Goal: Task Accomplishment & Management: Complete application form

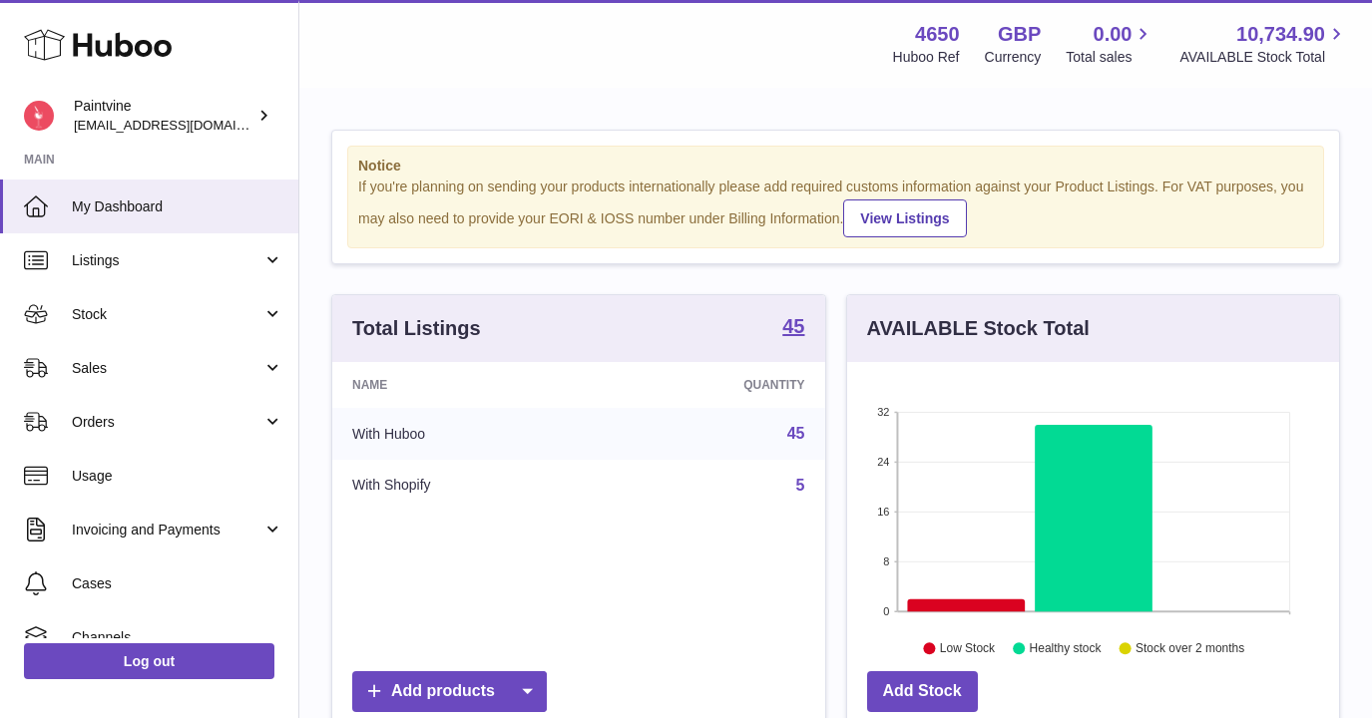
scroll to position [311, 492]
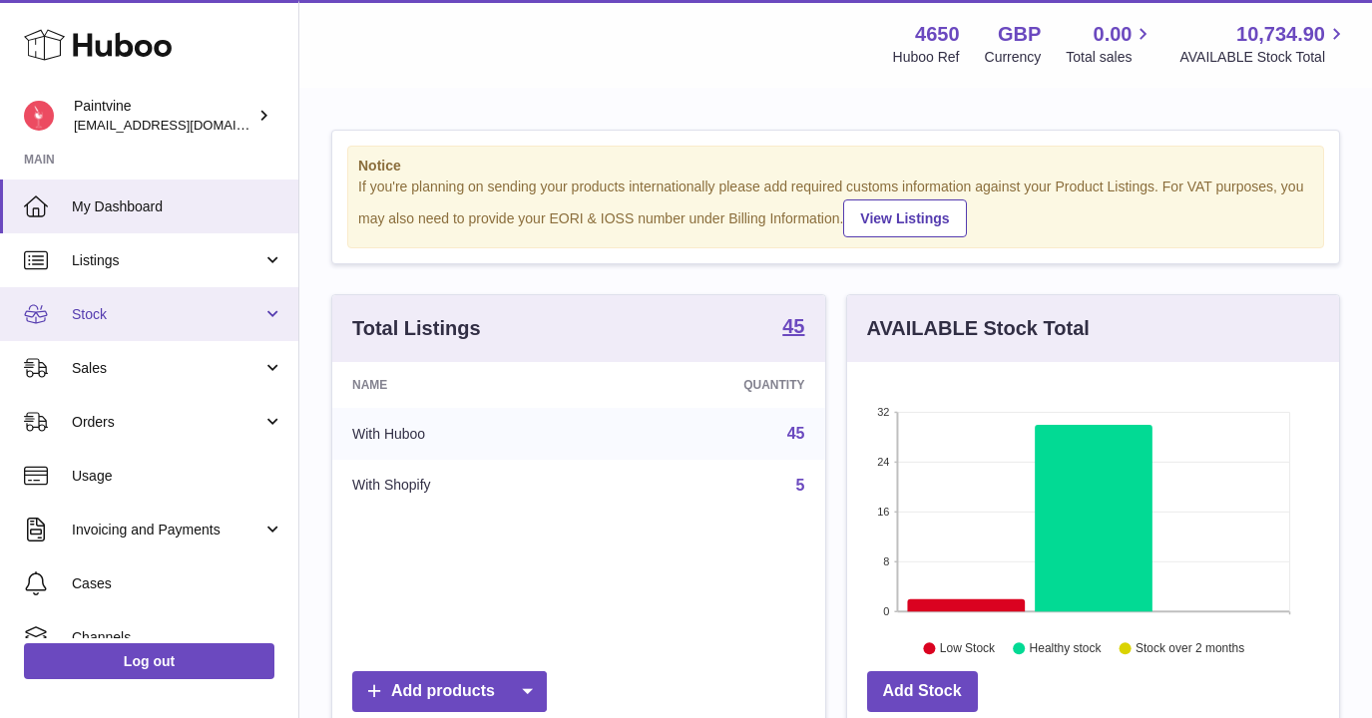
click at [233, 314] on span "Stock" at bounding box center [167, 314] width 191 height 19
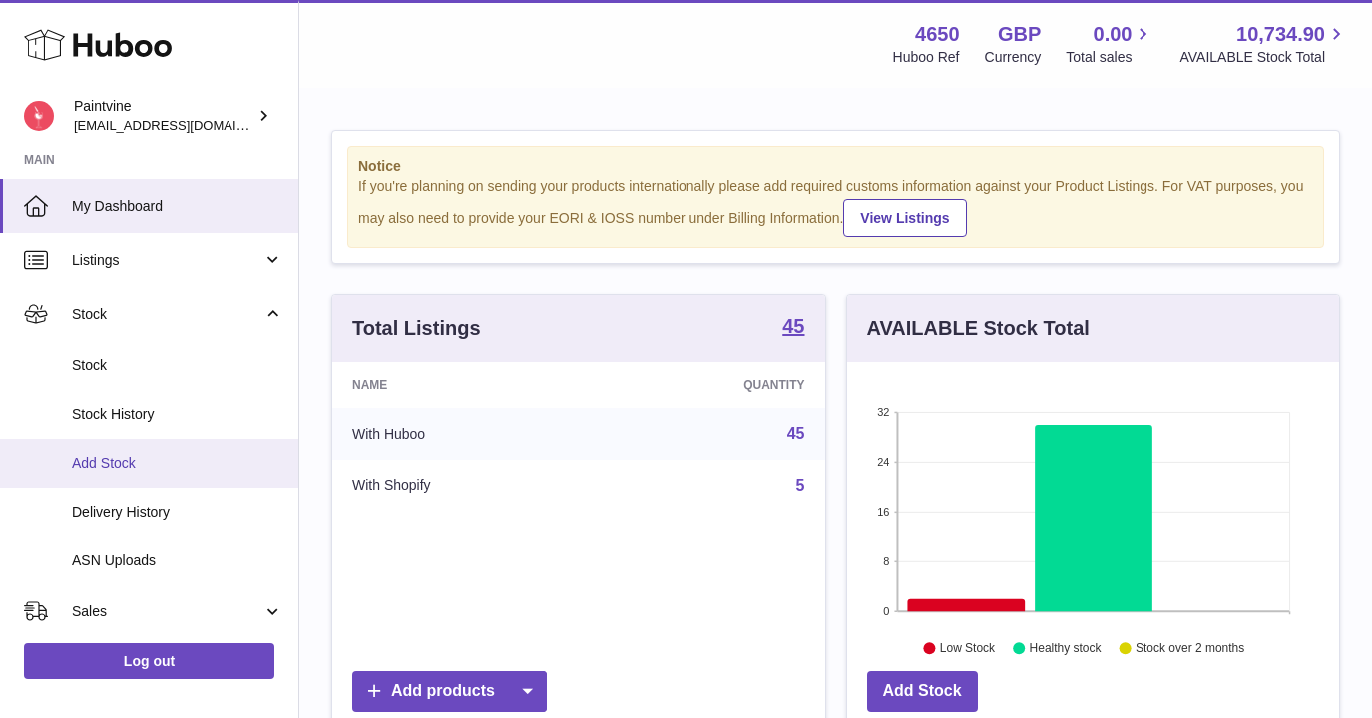
click at [159, 472] on span "Add Stock" at bounding box center [178, 463] width 212 height 19
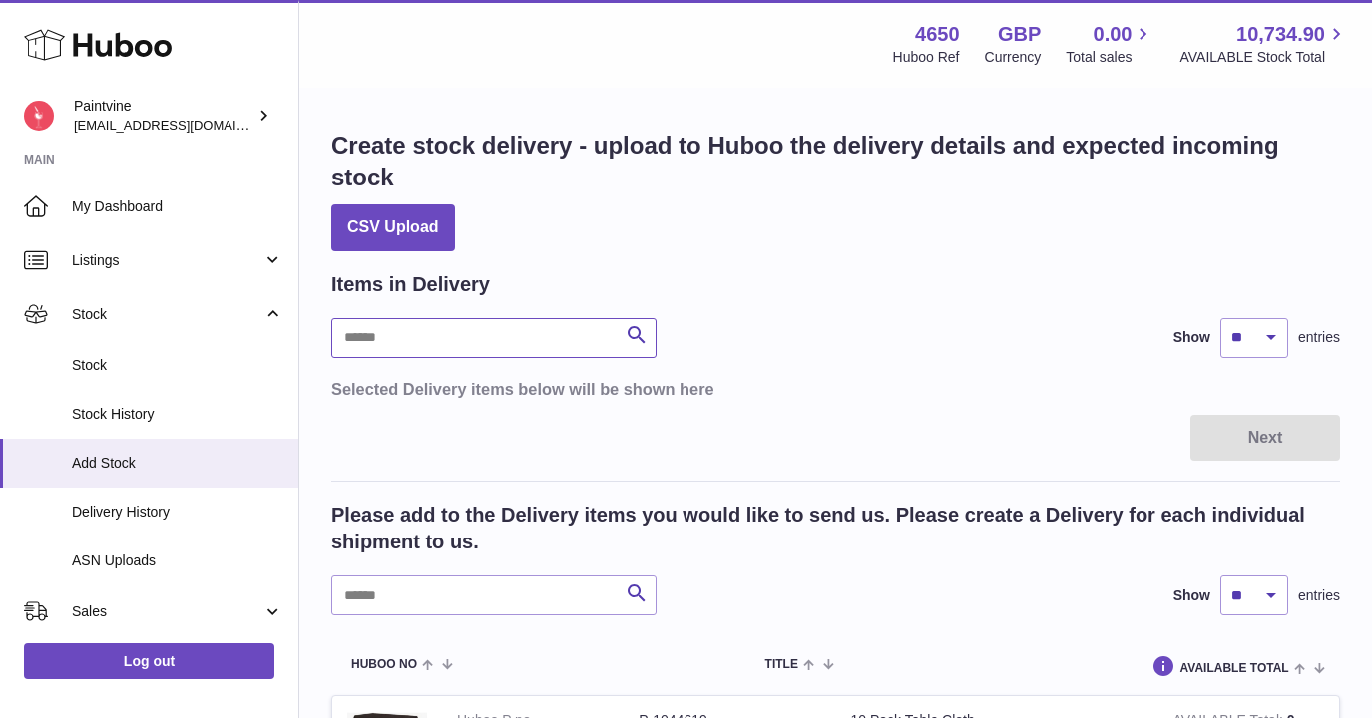
click at [502, 342] on input "text" at bounding box center [493, 338] width 325 height 40
type input "*****"
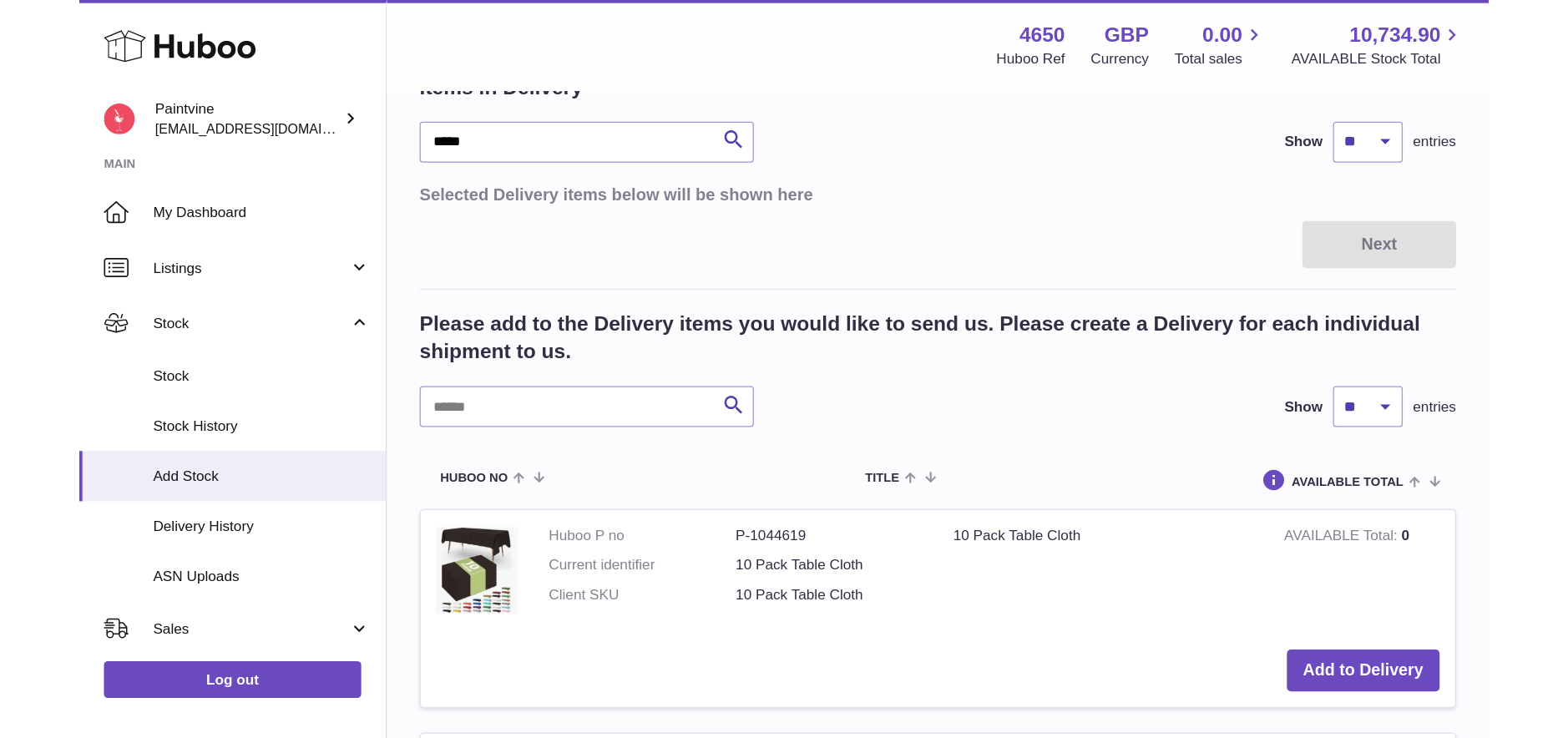
scroll to position [200, 0]
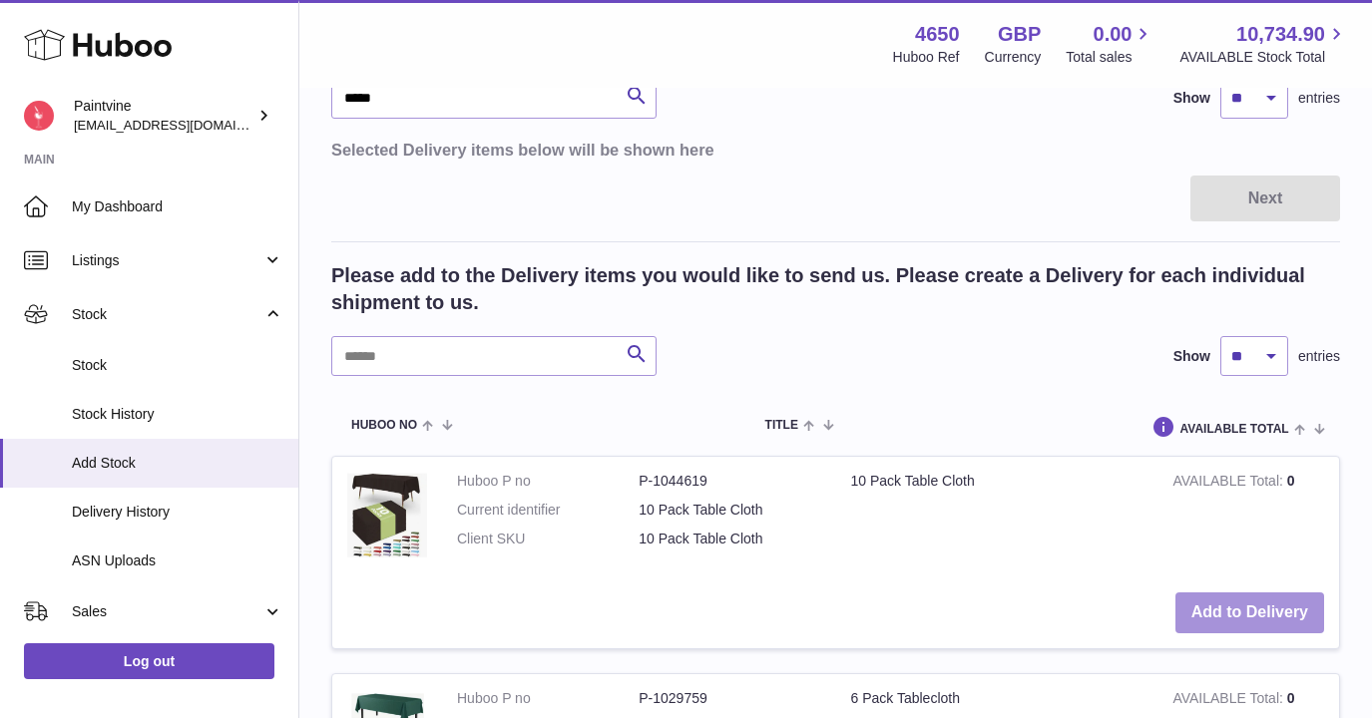
click at [1208, 613] on button "Add to Delivery" at bounding box center [1249, 613] width 149 height 41
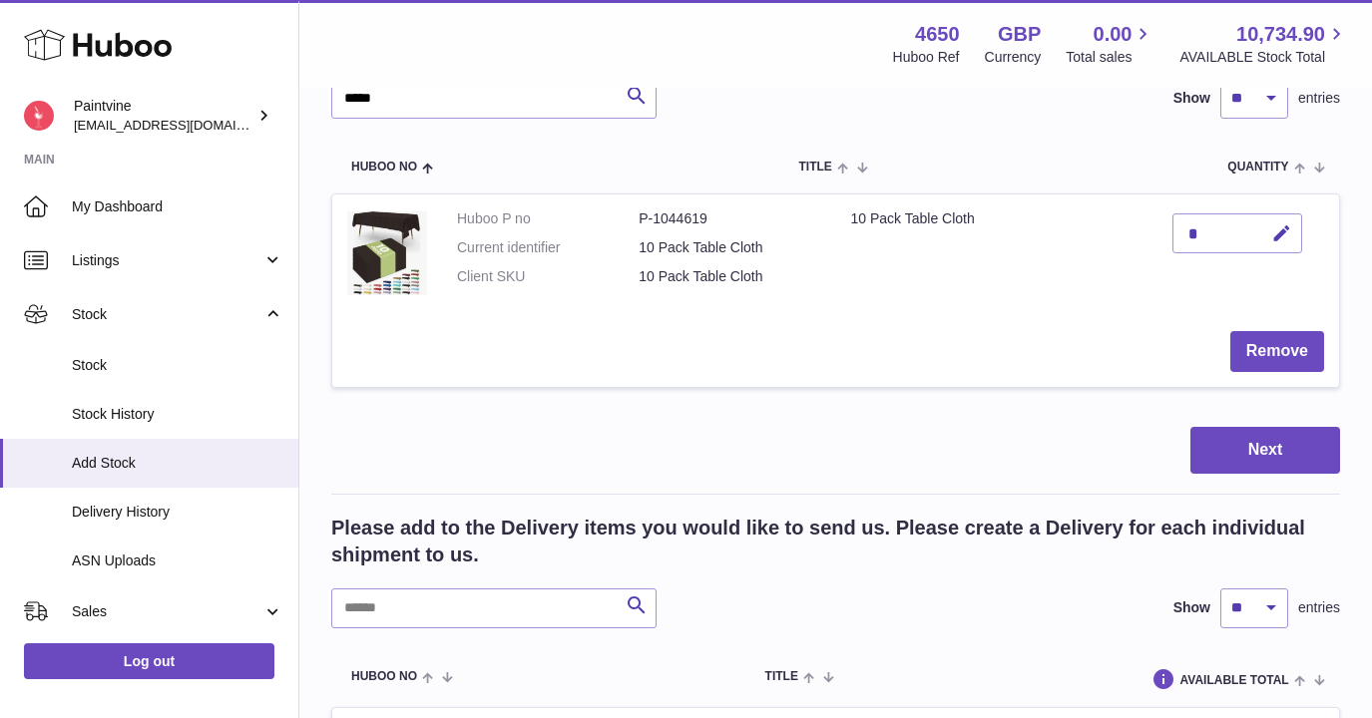
click at [1201, 233] on div "*" at bounding box center [1237, 234] width 130 height 40
click at [1221, 230] on div "*" at bounding box center [1237, 234] width 130 height 40
click at [1187, 228] on div "*" at bounding box center [1237, 234] width 130 height 40
click at [1280, 235] on icon "button" at bounding box center [1281, 233] width 21 height 21
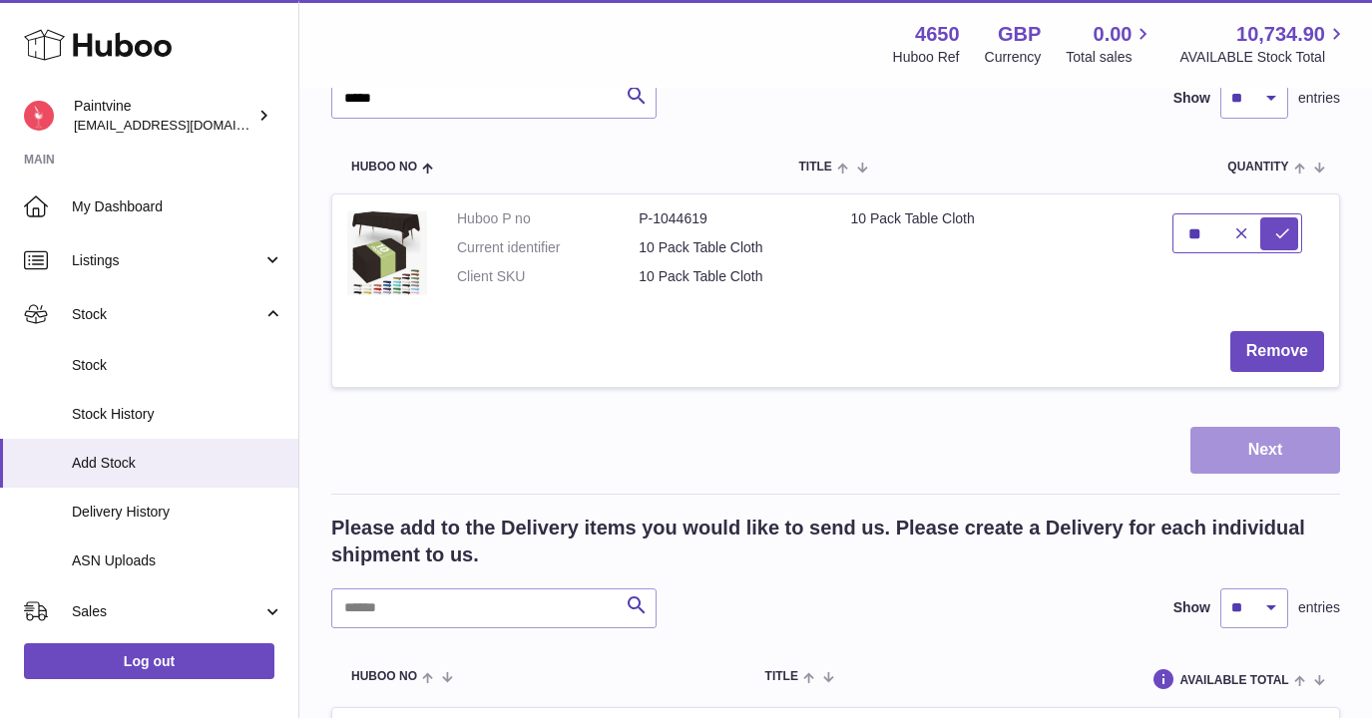
type input "**"
click at [1258, 452] on button "Next" at bounding box center [1265, 450] width 150 height 47
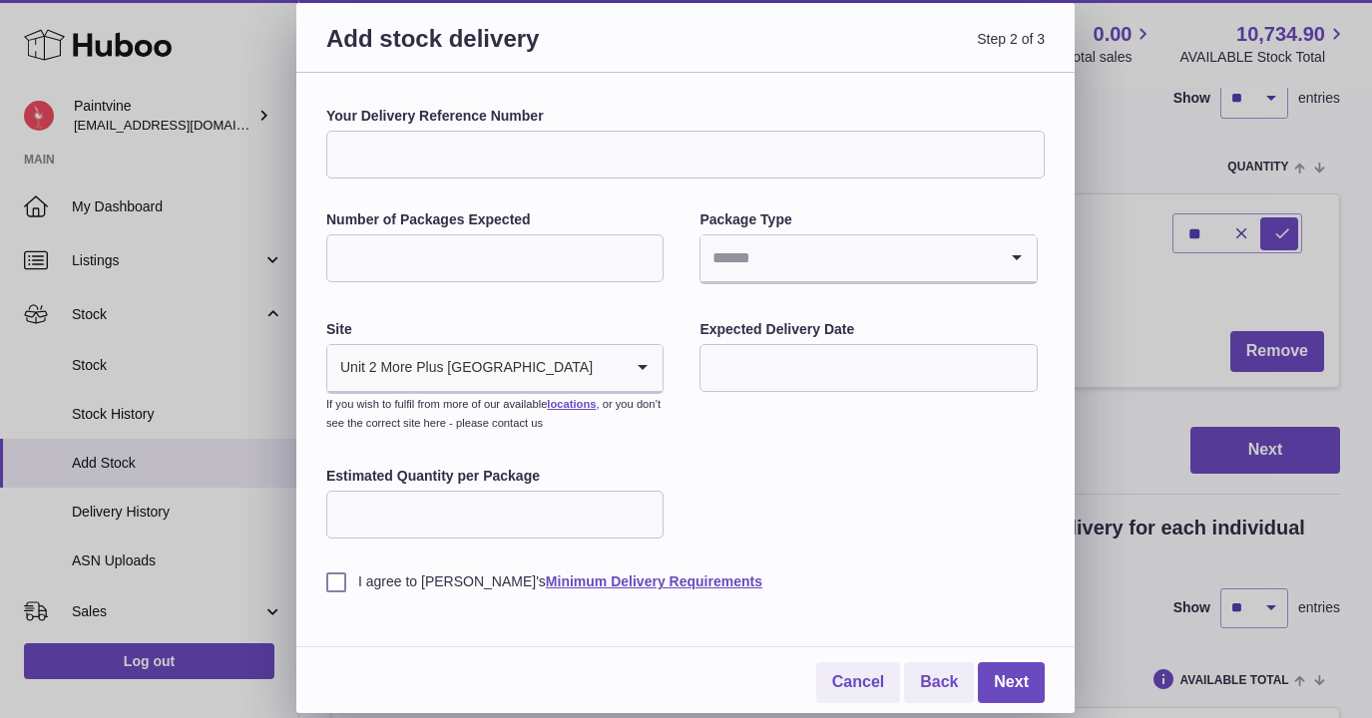
click at [569, 243] on input "Number of Packages Expected" at bounding box center [494, 258] width 337 height 48
type input "**"
click at [742, 257] on input "Search for option" at bounding box center [847, 258] width 295 height 46
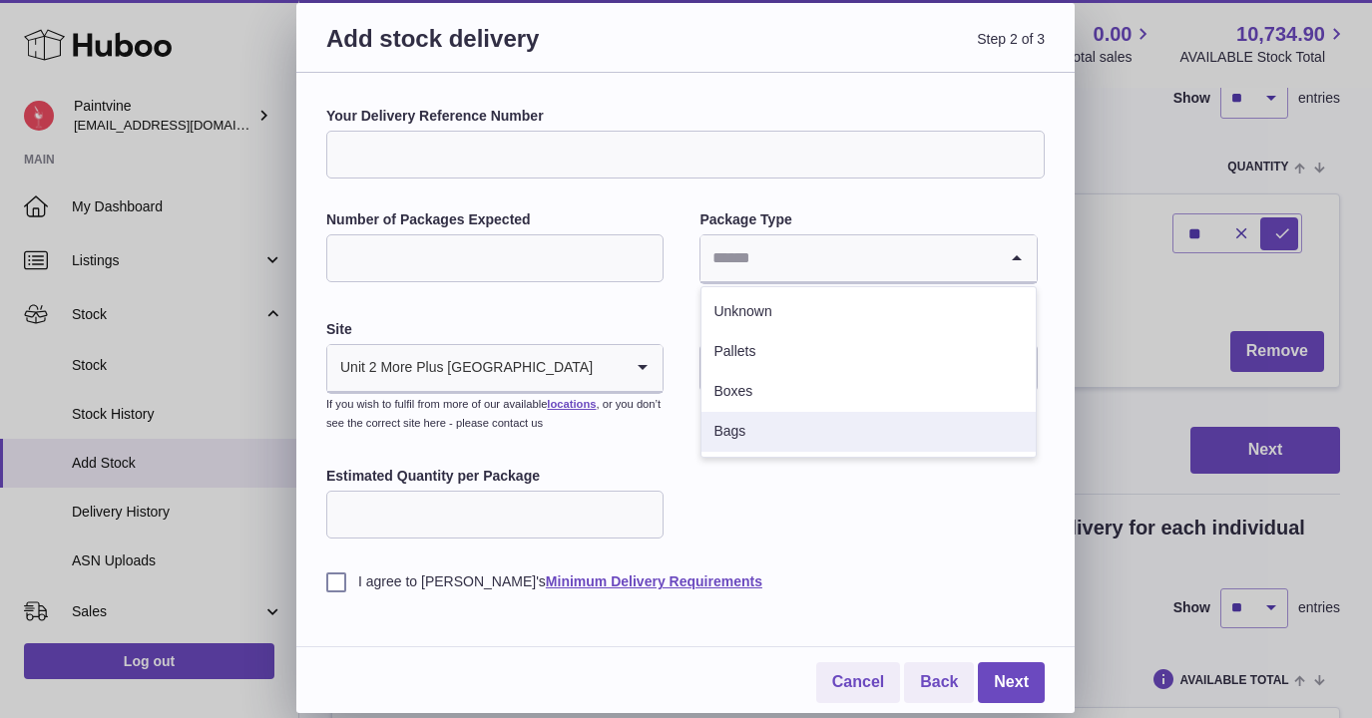
click at [763, 432] on li "Bags" at bounding box center [867, 432] width 333 height 40
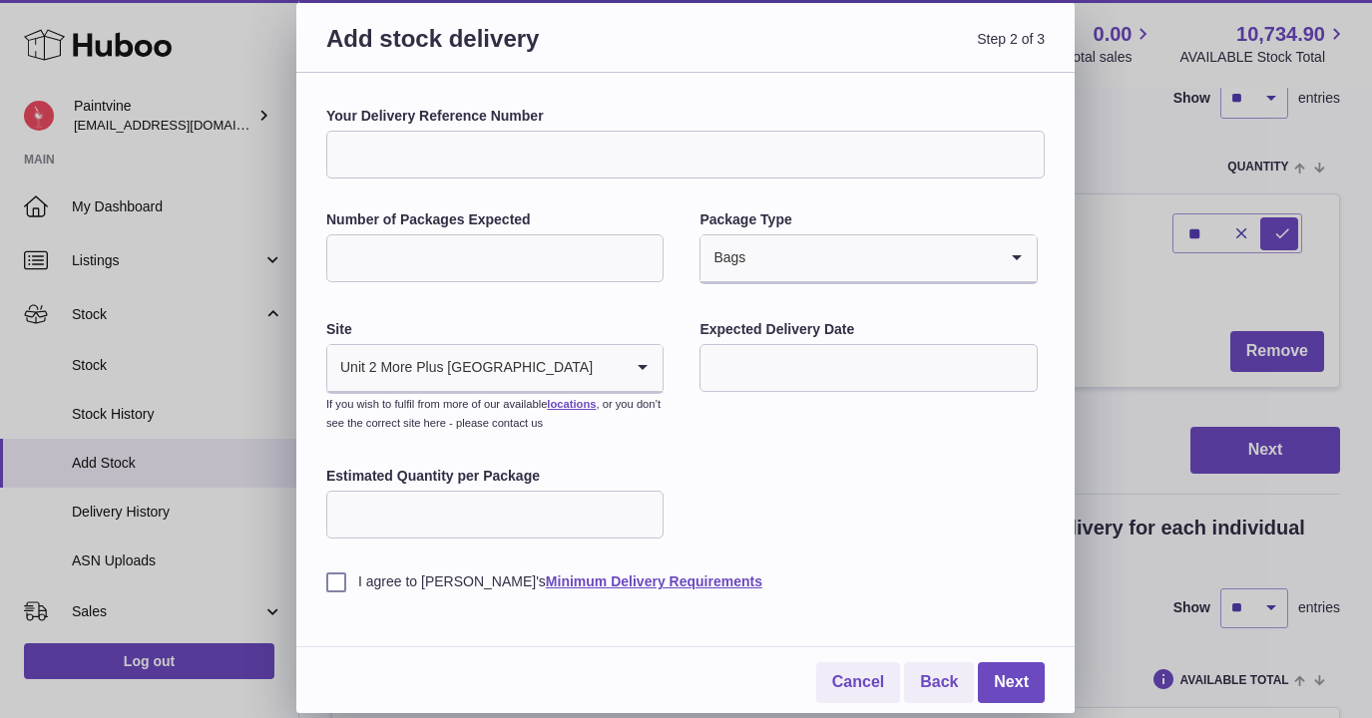
click at [739, 371] on input "text" at bounding box center [867, 368] width 337 height 48
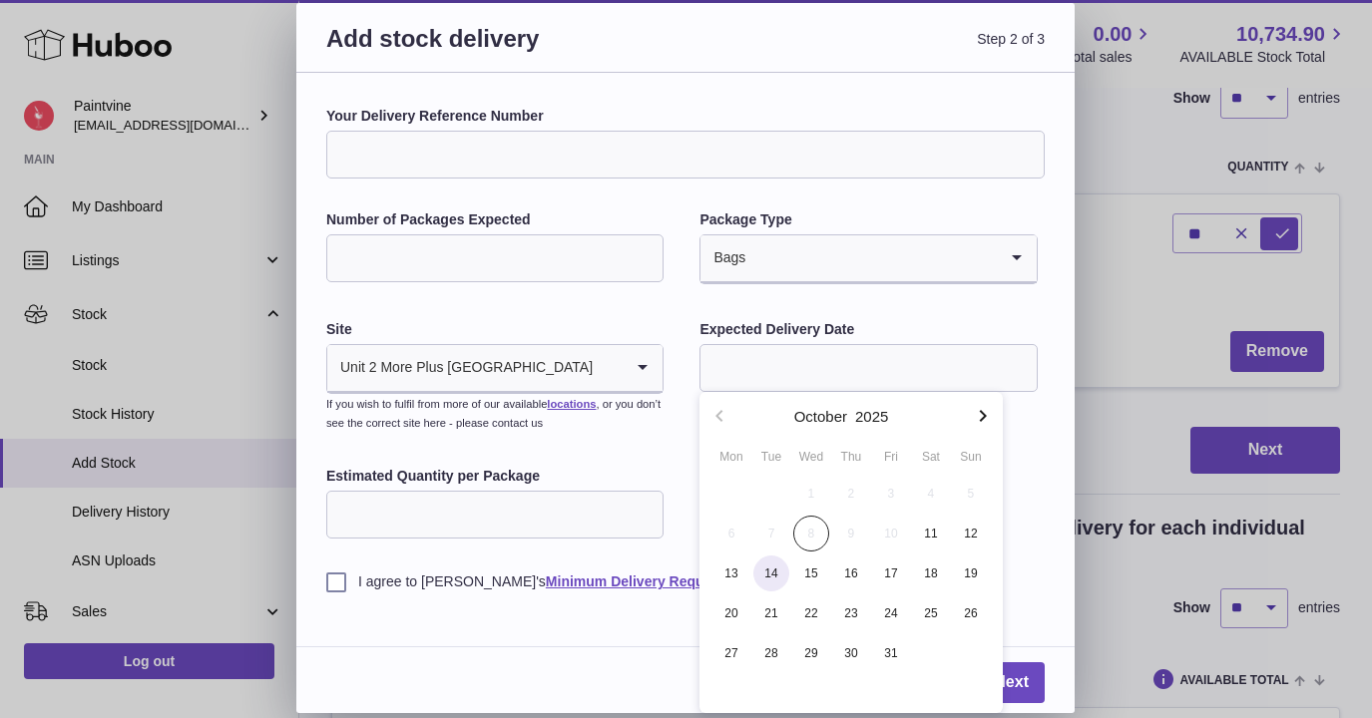
click at [766, 580] on span "14" at bounding box center [771, 574] width 36 height 36
type input "**********"
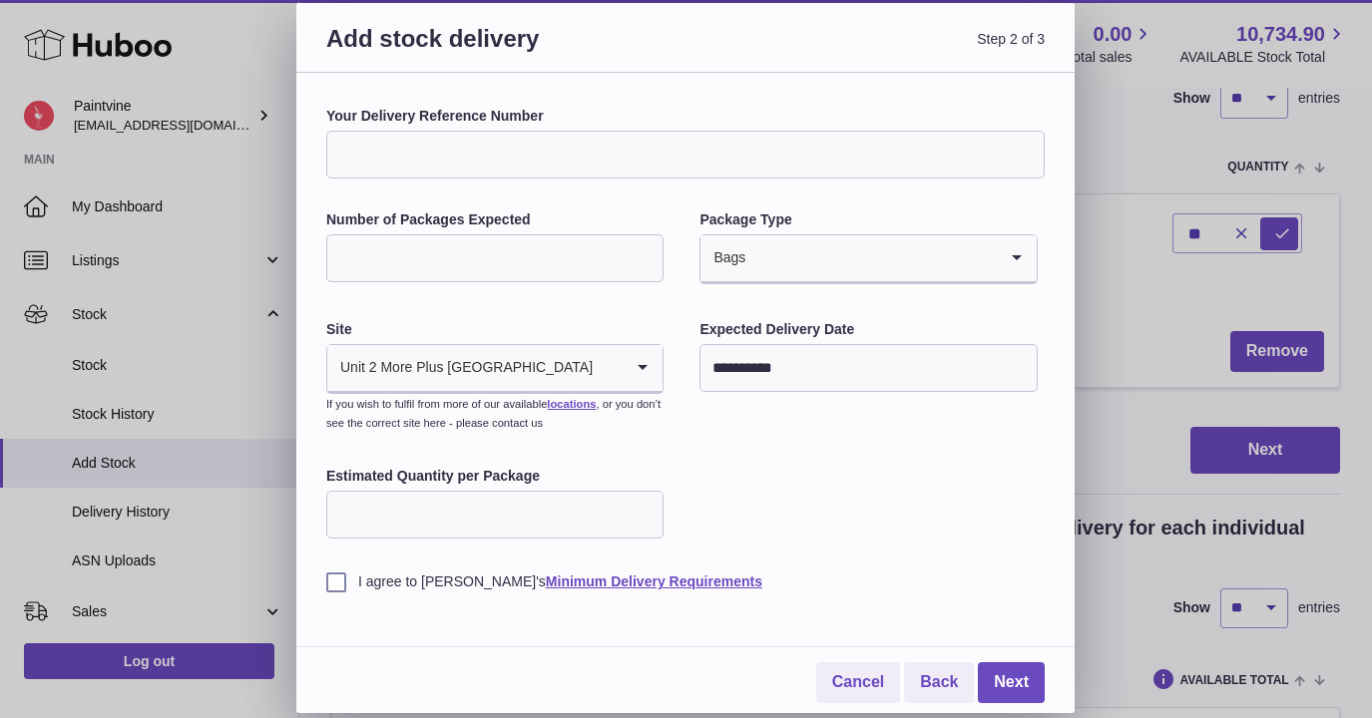
click at [590, 528] on input "Estimated Quantity per Package" at bounding box center [494, 515] width 337 height 48
type input "**"
click at [340, 584] on label "I agree to Huboo's Minimum Delivery Requirements" at bounding box center [685, 582] width 718 height 19
click at [1009, 679] on link "Next" at bounding box center [1011, 682] width 67 height 41
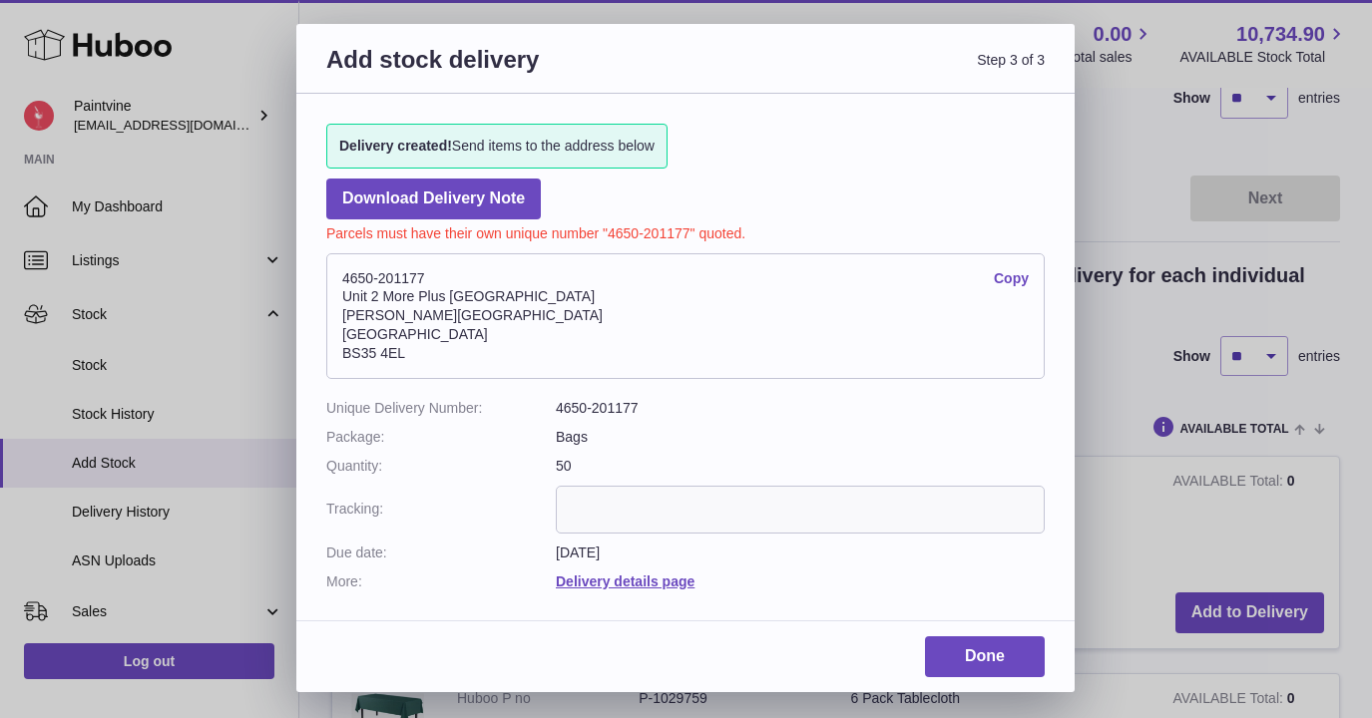
click at [343, 277] on address "4650-201177 Copy Unit 2 More Plus Central Park Hudson Ave Severn Beach BS35 4EL" at bounding box center [685, 316] width 718 height 126
drag, startPoint x: 343, startPoint y: 277, endPoint x: 414, endPoint y: 352, distance: 103.0
click at [414, 352] on address "4650-201177 Copy Unit 2 More Plus Central Park Hudson Ave Severn Beach BS35 4EL" at bounding box center [685, 316] width 718 height 126
copy div "4650-201177 Copy Unit 2 More Plus Central Park Hudson Ave Severn Beach BS35 4EL"
click at [423, 330] on address "4650-201177 Copy Unit 2 More Plus Central Park Hudson Ave Severn Beach BS35 4EL" at bounding box center [685, 316] width 718 height 126
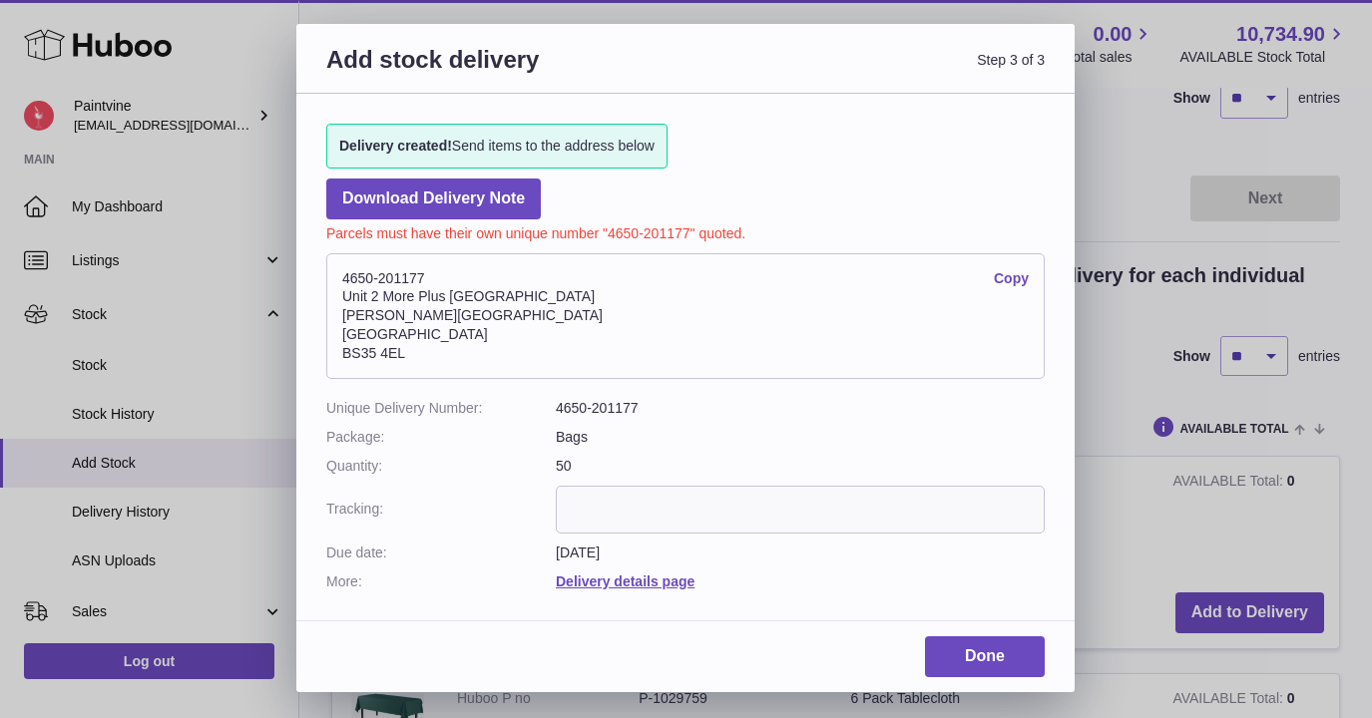
click at [529, 293] on address "4650-201177 Copy Unit 2 More Plus Central Park Hudson Ave Severn Beach BS35 4EL" at bounding box center [685, 316] width 718 height 126
click at [528, 296] on address "4650-201177 Copy Unit 2 More Plus Central Park Hudson Ave Severn Beach BS35 4EL" at bounding box center [685, 316] width 718 height 126
click at [526, 297] on address "4650-201177 Copy Unit 2 More Plus Central Park Hudson Ave Severn Beach BS35 4EL" at bounding box center [685, 316] width 718 height 126
drag, startPoint x: 526, startPoint y: 297, endPoint x: 341, endPoint y: 305, distance: 184.8
click at [341, 304] on address "4650-201177 Copy Unit 2 More Plus Central Park Hudson Ave Severn Beach BS35 4EL" at bounding box center [685, 316] width 718 height 126
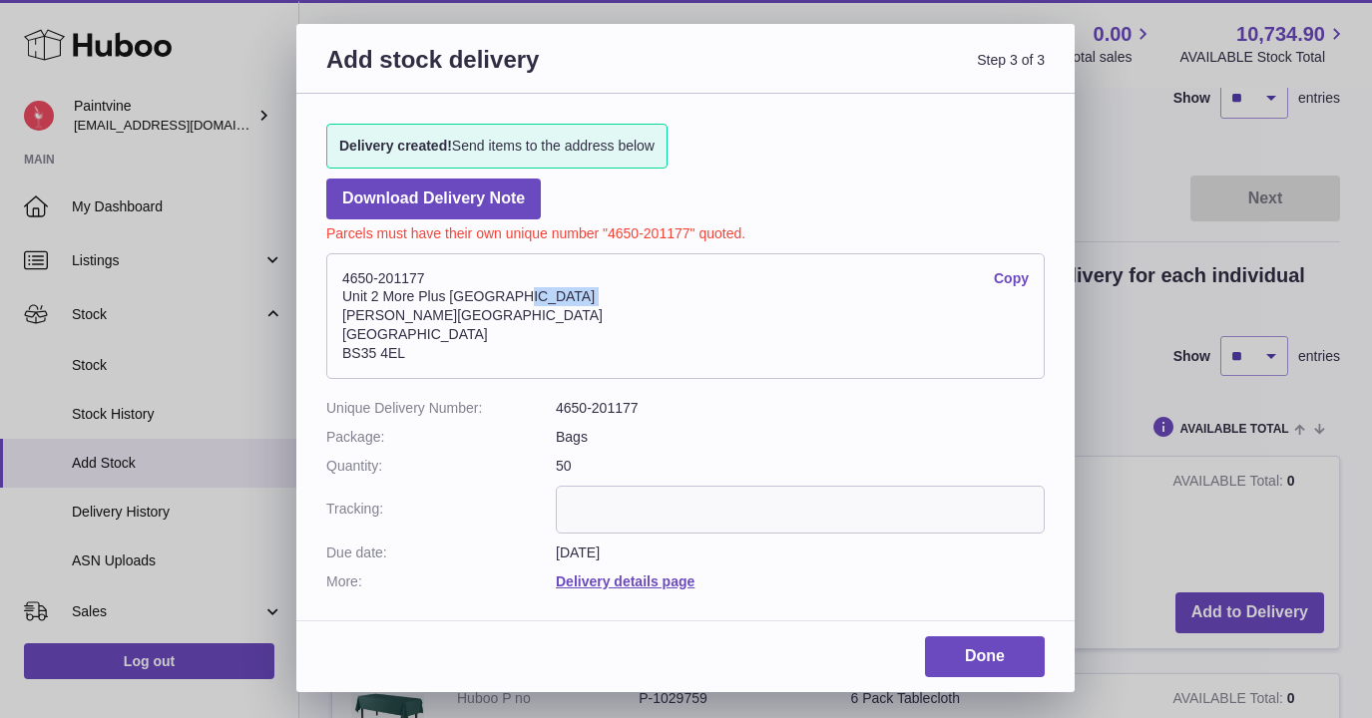
copy address "Unit 2 More Plus Central Park"
click at [430, 278] on address "4650-201177 Copy Unit 2 More Plus Central Park Hudson Ave Severn Beach BS35 4EL" at bounding box center [685, 316] width 718 height 126
click at [416, 276] on address "4650-201177 Copy Unit 2 More Plus Central Park Hudson Ave Severn Beach BS35 4EL" at bounding box center [685, 316] width 718 height 126
click at [423, 271] on address "4650-201177 Copy Unit 2 More Plus Central Park Hudson Ave Severn Beach BS35 4EL" at bounding box center [685, 316] width 718 height 126
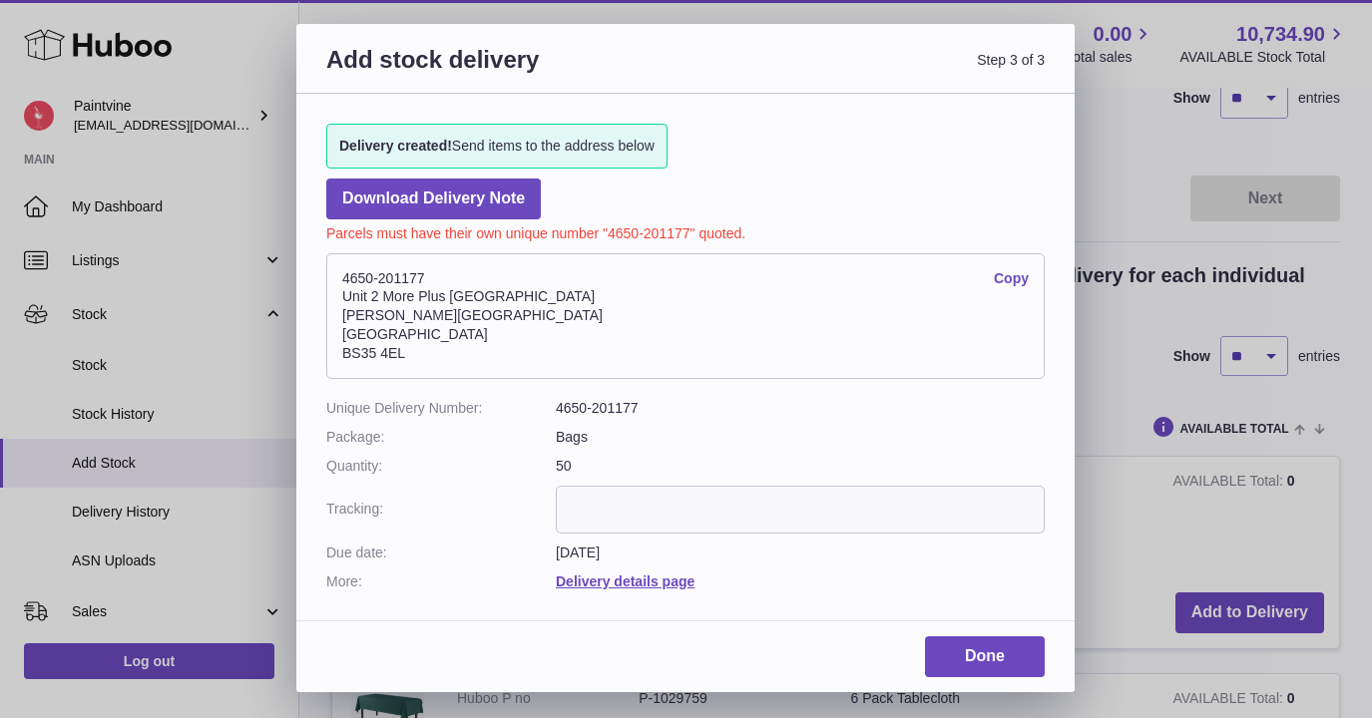
drag, startPoint x: 423, startPoint y: 271, endPoint x: 343, endPoint y: 283, distance: 80.7
click at [343, 283] on address "4650-201177 Copy Unit 2 More Plus Central Park Hudson Ave Severn Beach BS35 4EL" at bounding box center [685, 316] width 718 height 126
copy address "4650-201177 Copy"
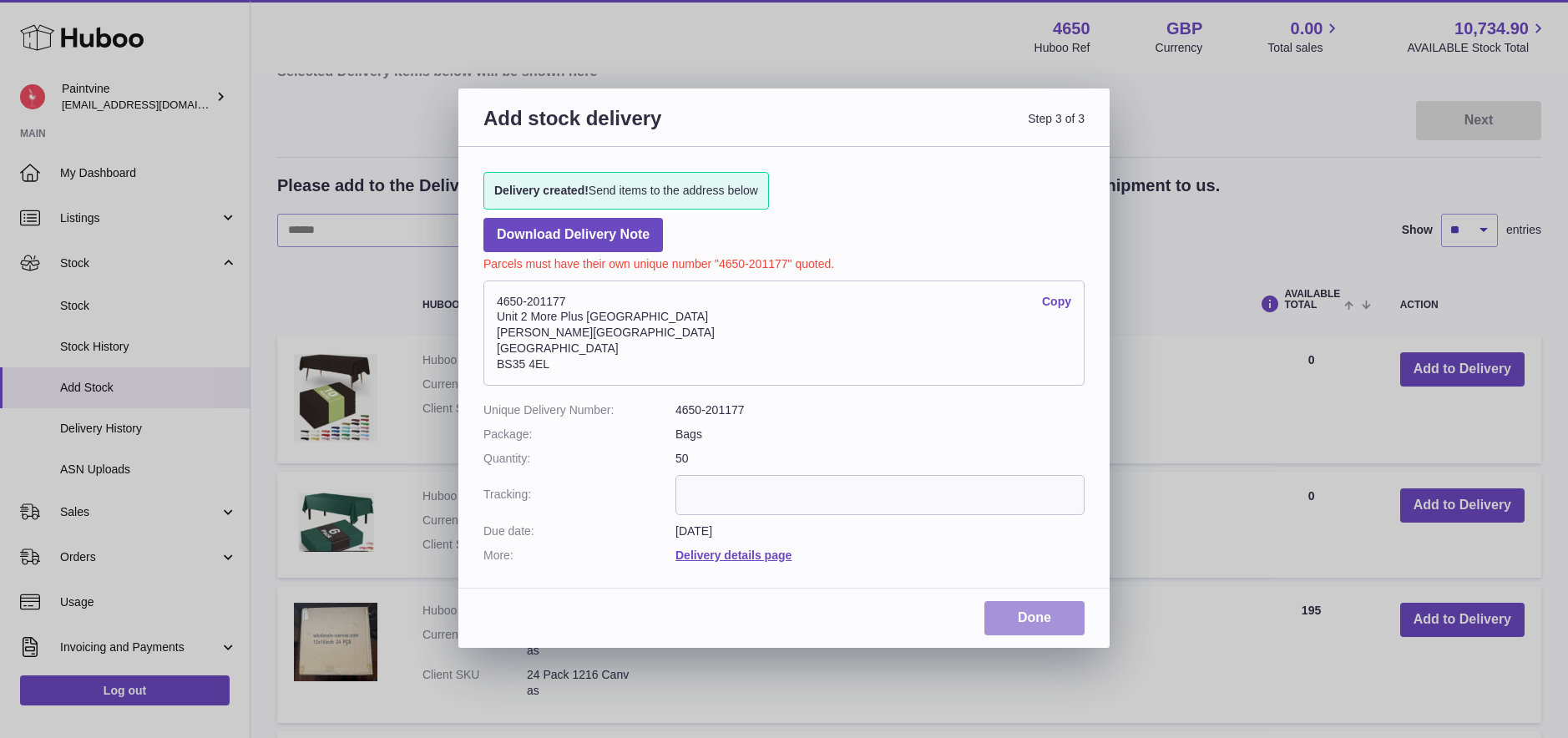
click at [1045, 600] on link "Done" at bounding box center [1034, 618] width 100 height 34
